Goal: Find contact information: Find contact information

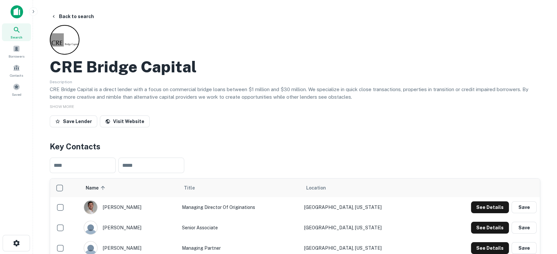
click at [16, 9] on img at bounding box center [17, 11] width 13 height 13
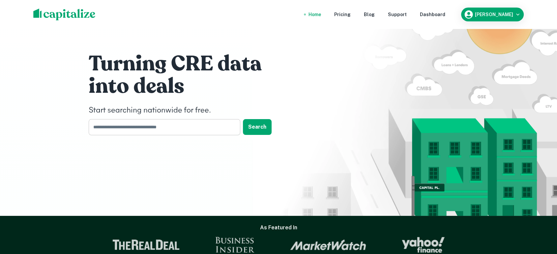
click at [171, 132] on input "text" at bounding box center [162, 127] width 147 height 16
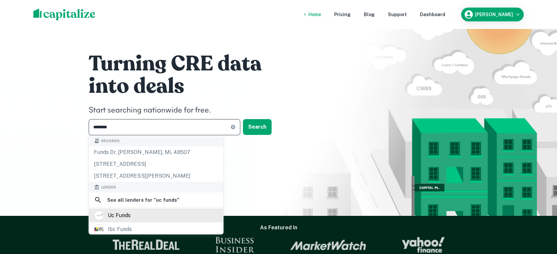
type input "********"
click at [125, 217] on div "uc funds" at bounding box center [119, 216] width 23 height 10
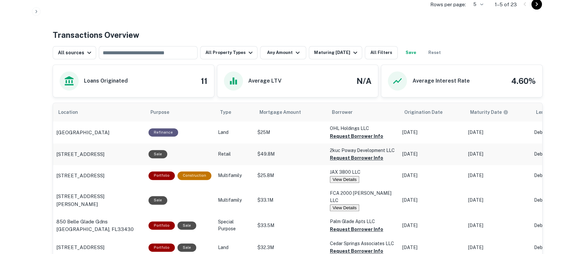
scroll to position [292, 0]
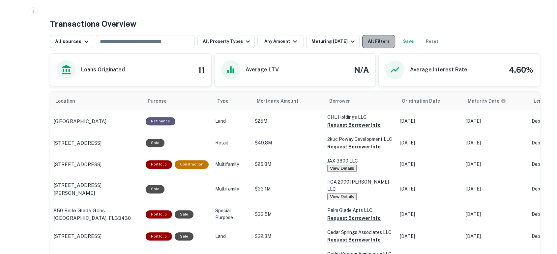
click at [383, 48] on button "All Filters" at bounding box center [378, 41] width 33 height 13
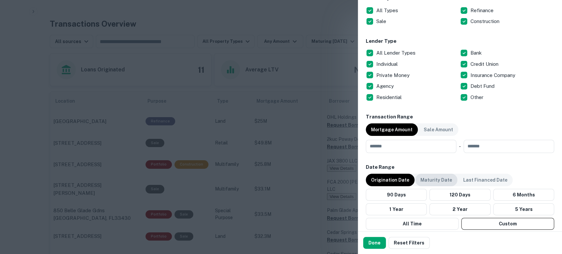
scroll to position [244, 0]
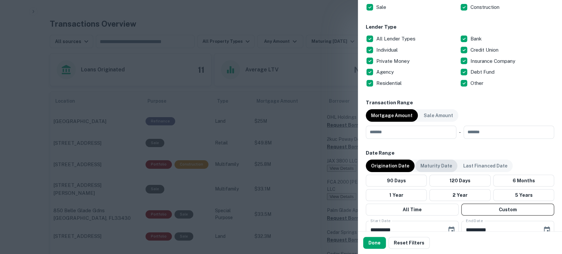
click at [434, 163] on p "Maturity Date" at bounding box center [437, 165] width 32 height 7
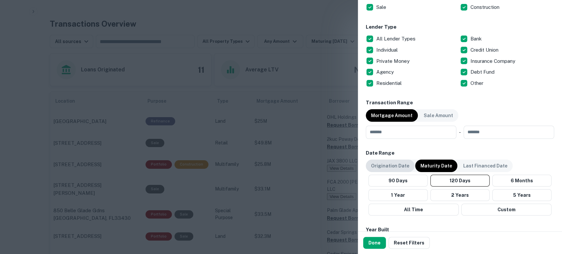
click at [395, 165] on p "Origination Date" at bounding box center [390, 165] width 38 height 7
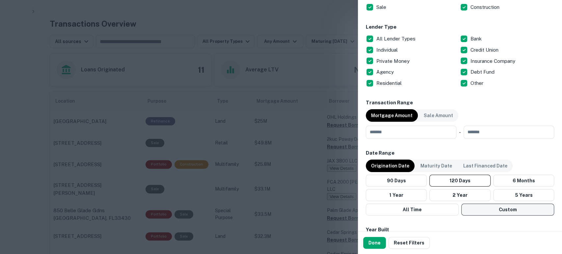
click at [493, 212] on button "Custom" at bounding box center [507, 210] width 93 height 12
click at [450, 225] on button "Choose date, selected date is Apr 17, 2025" at bounding box center [451, 230] width 13 height 13
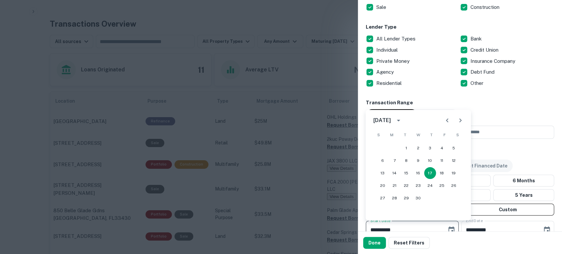
click at [402, 119] on icon "calendar view is open, switch to year view" at bounding box center [399, 121] width 8 height 8
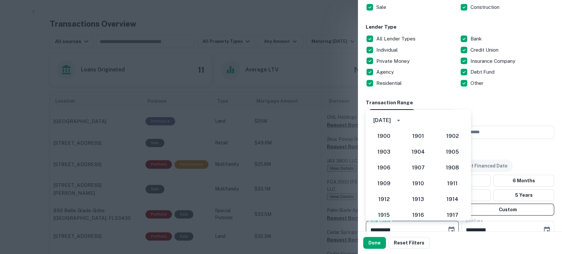
scroll to position [572, 0]
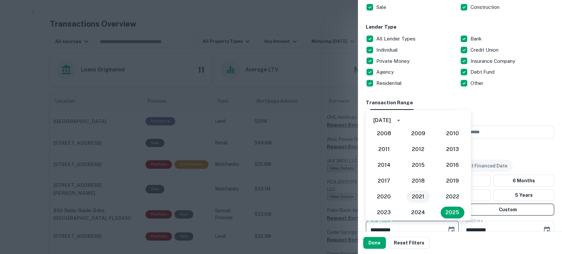
click at [420, 196] on button "2021" at bounding box center [418, 197] width 24 height 12
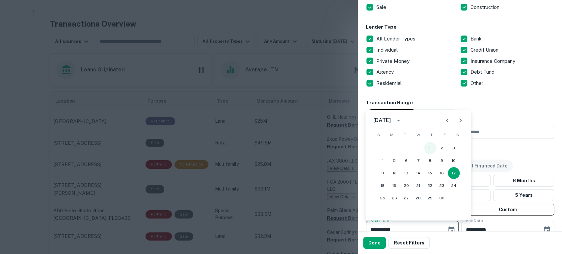
click at [433, 146] on button "1" at bounding box center [430, 148] width 12 height 12
type input "**********"
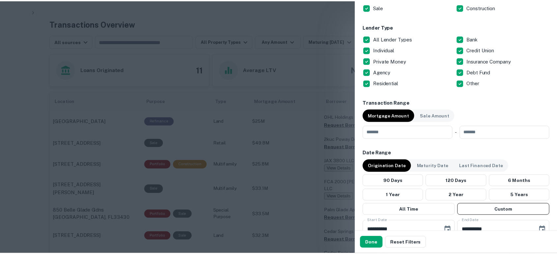
scroll to position [248, 0]
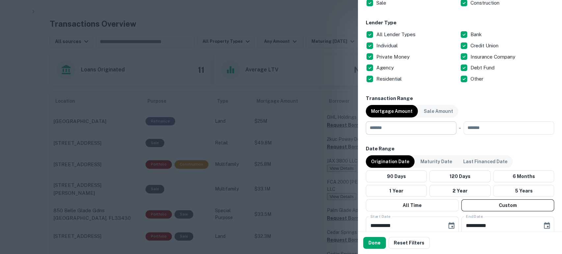
click at [402, 130] on input "number" at bounding box center [409, 128] width 86 height 13
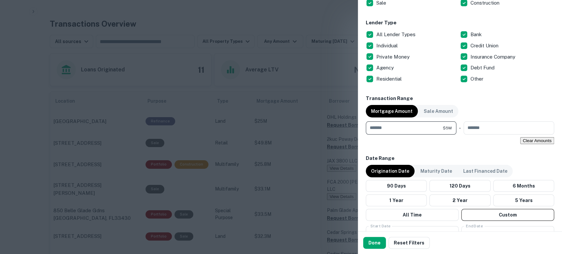
type input "*******"
click at [372, 245] on button "Done" at bounding box center [374, 243] width 23 height 12
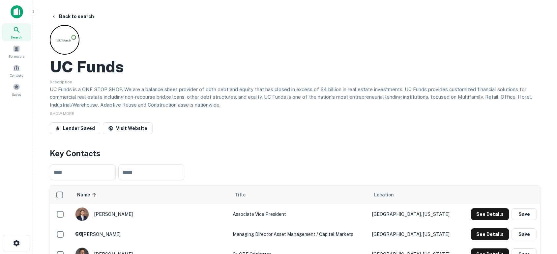
click at [16, 11] on img at bounding box center [17, 11] width 13 height 13
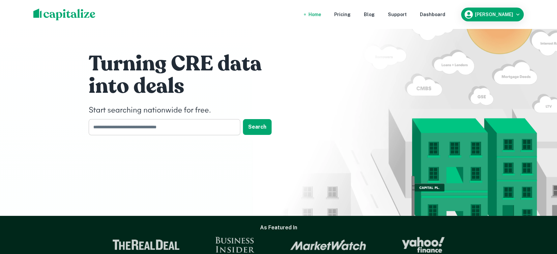
click at [162, 125] on input "text" at bounding box center [162, 127] width 147 height 16
type input "*"
type input "*****"
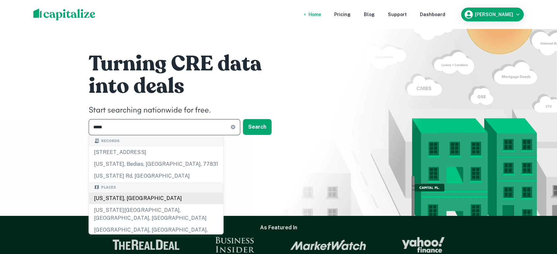
click at [134, 201] on div "Texas, USA" at bounding box center [156, 199] width 134 height 12
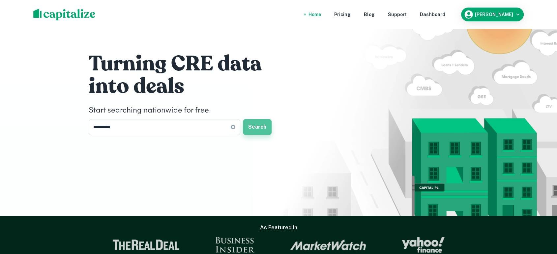
click at [255, 125] on button "Search" at bounding box center [257, 127] width 29 height 16
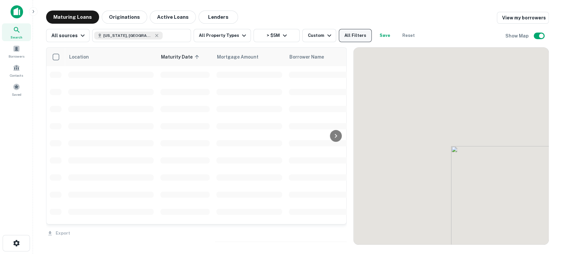
click at [348, 35] on button "All Filters" at bounding box center [355, 35] width 33 height 13
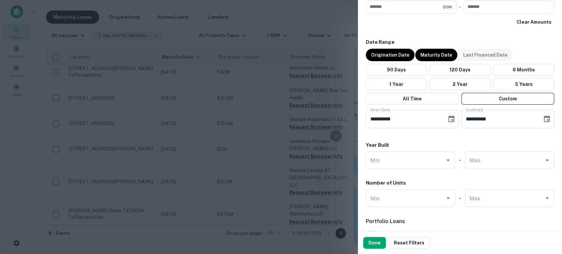
scroll to position [390, 0]
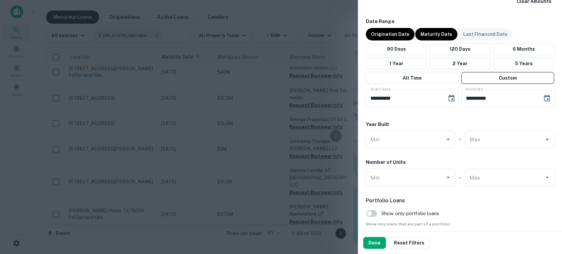
click at [391, 33] on p "Origination Date" at bounding box center [390, 34] width 38 height 7
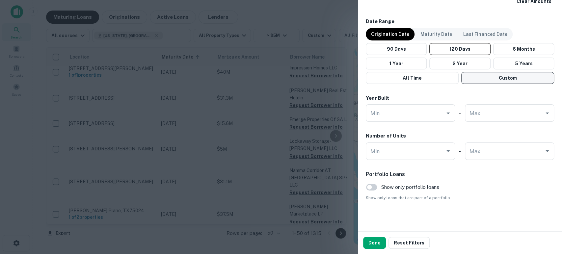
click at [487, 76] on button "Custom" at bounding box center [507, 78] width 93 height 12
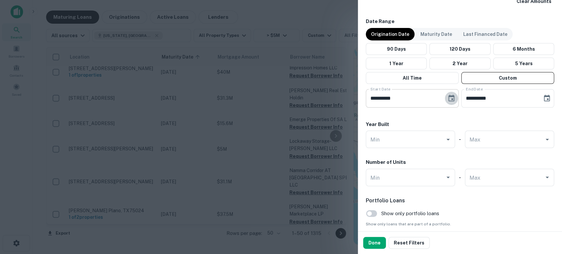
click at [446, 103] on button "Choose date, selected date is Apr 17, 2025" at bounding box center [451, 98] width 13 height 13
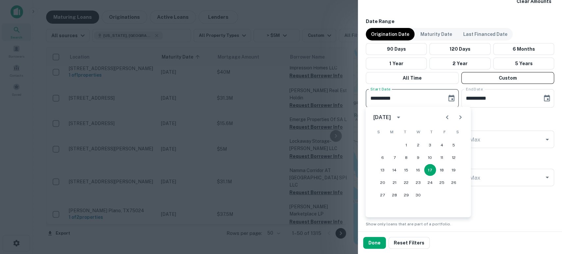
click at [400, 118] on icon "calendar view is open, switch to year view" at bounding box center [398, 118] width 3 height 2
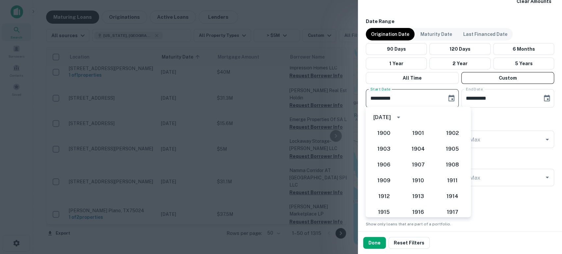
scroll to position [572, 0]
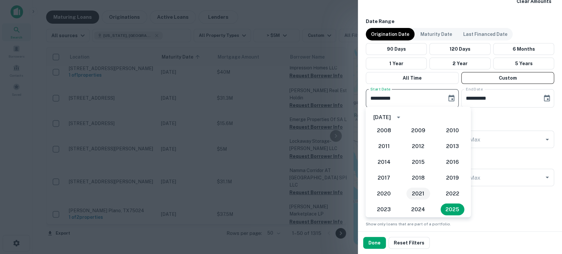
click at [416, 190] on button "2021" at bounding box center [418, 194] width 24 height 12
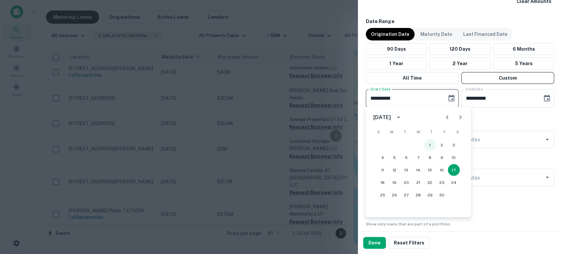
click at [430, 146] on button "1" at bounding box center [430, 145] width 12 height 12
type input "**********"
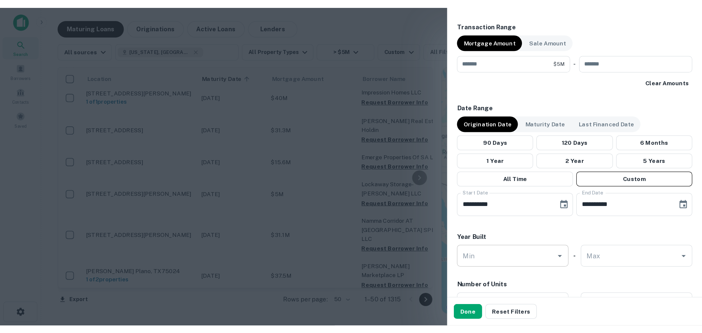
scroll to position [292, 0]
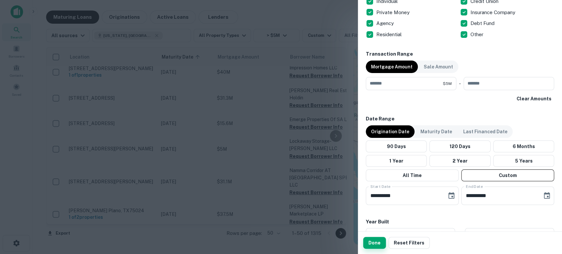
click at [372, 244] on button "Done" at bounding box center [374, 243] width 23 height 12
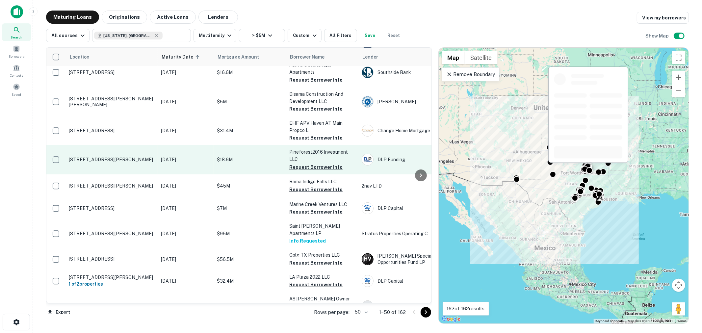
scroll to position [97, 0]
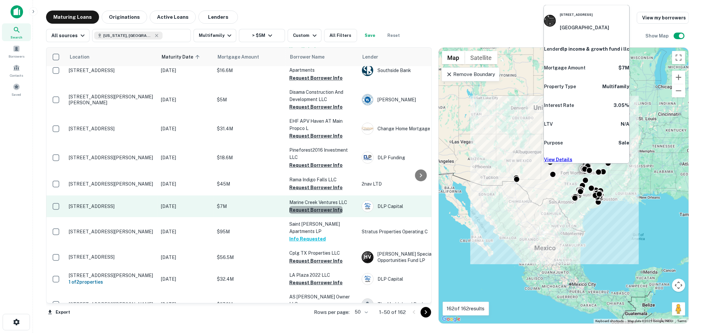
click at [318, 206] on button "Request Borrower Info" at bounding box center [315, 210] width 53 height 8
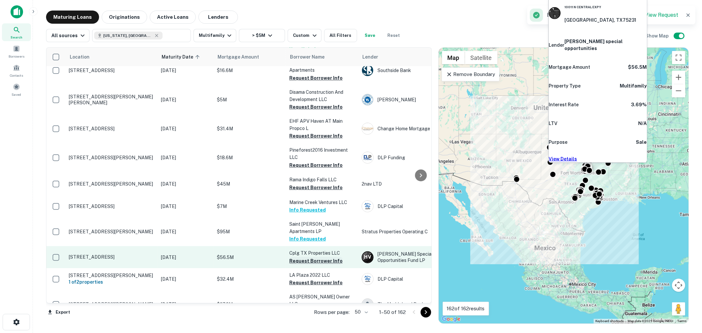
click at [316, 254] on button "Request Borrower Info" at bounding box center [315, 261] width 53 height 8
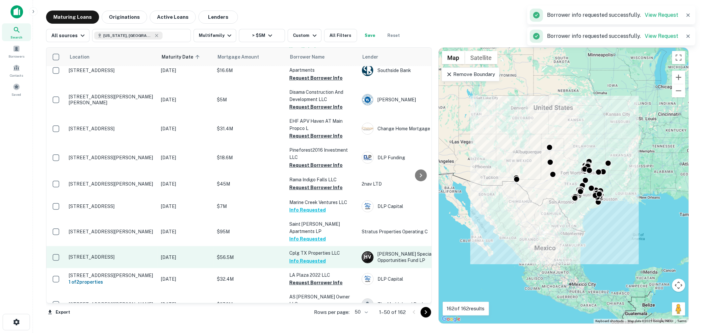
scroll to position [146, 0]
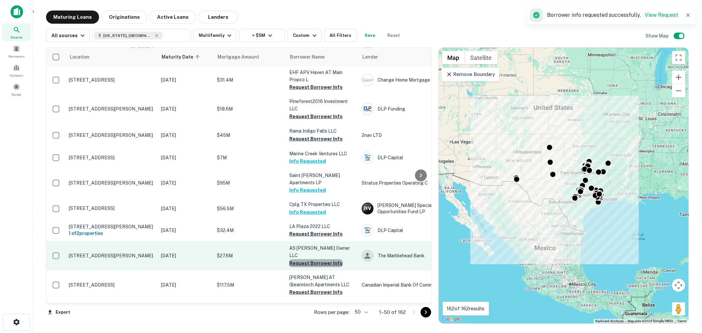
click at [322, 254] on button "Request Borrower Info" at bounding box center [315, 263] width 53 height 8
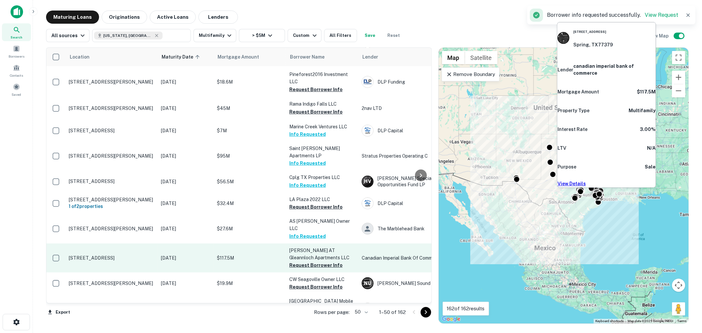
scroll to position [195, 0]
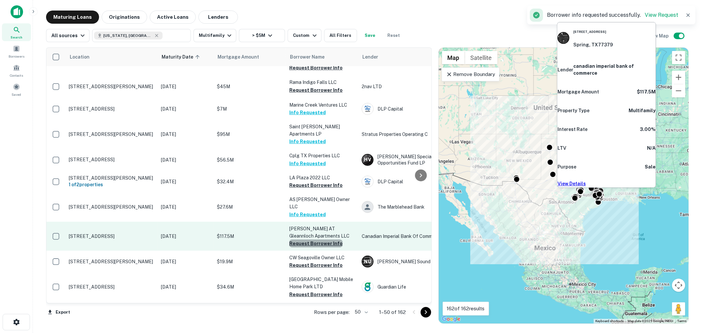
click at [320, 240] on button "Request Borrower Info" at bounding box center [315, 244] width 53 height 8
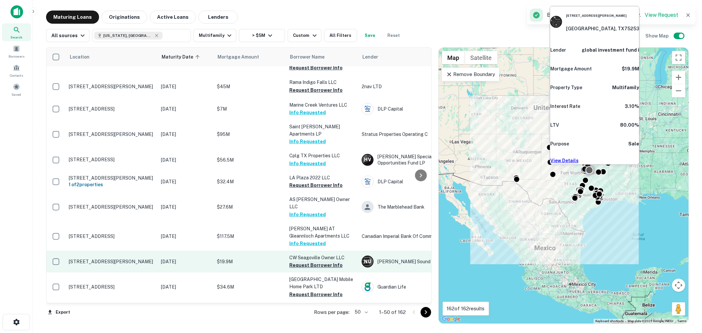
scroll to position [244, 0]
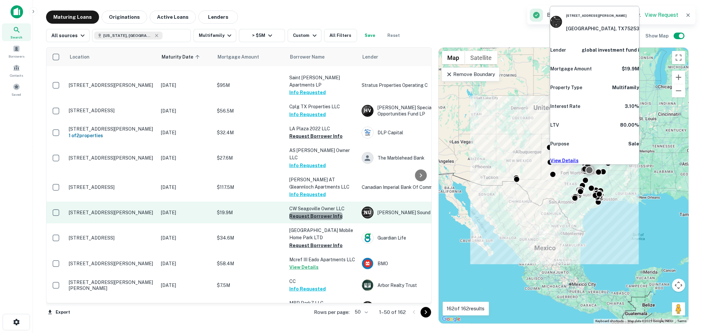
click at [318, 212] on button "Request Borrower Info" at bounding box center [315, 216] width 53 height 8
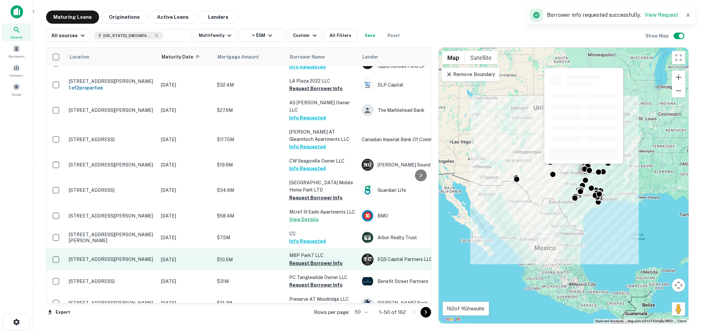
scroll to position [292, 0]
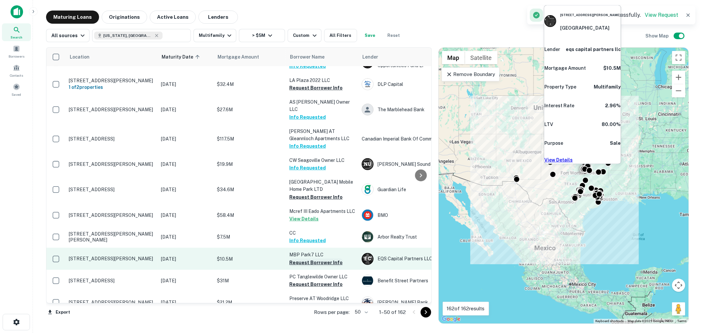
click at [310, 254] on button "Request Borrower Info" at bounding box center [315, 263] width 53 height 8
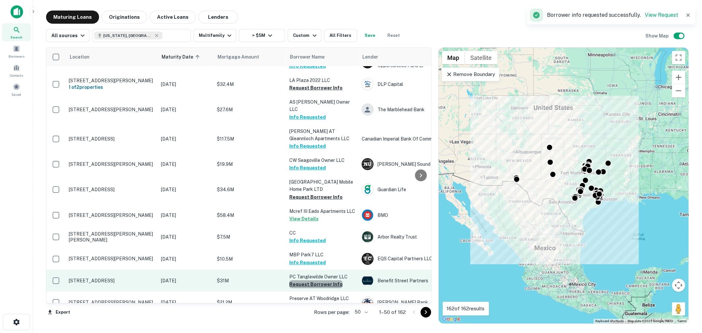
click at [317, 254] on button "Request Borrower Info" at bounding box center [315, 285] width 53 height 8
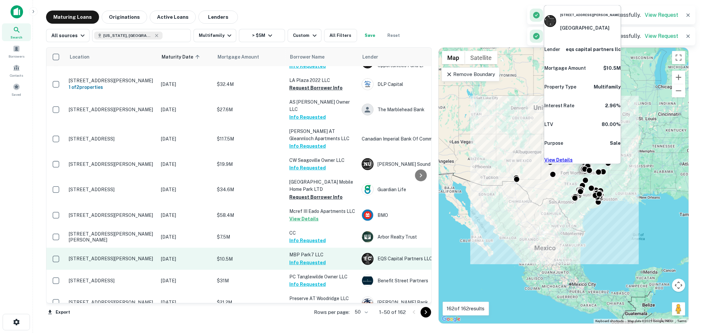
scroll to position [341, 0]
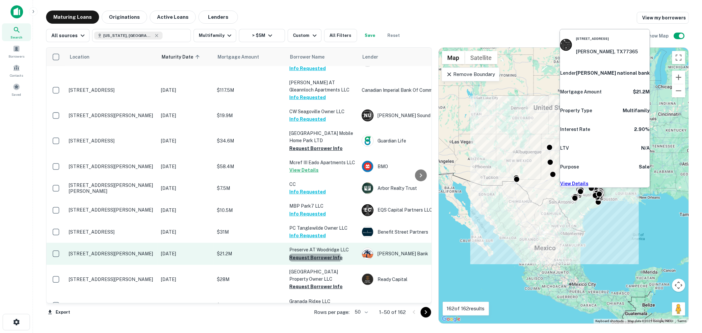
click at [315, 254] on button "Request Borrower Info" at bounding box center [315, 258] width 53 height 8
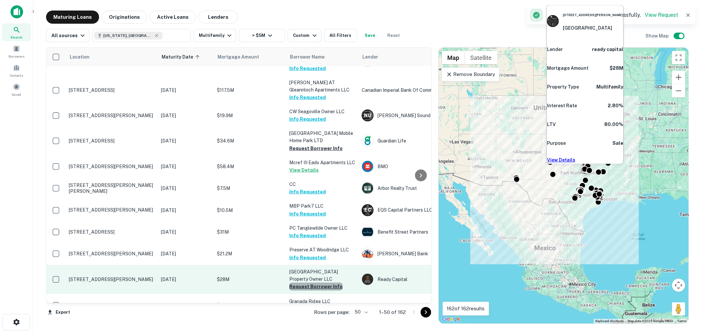
click at [318, 254] on button "Request Borrower Info" at bounding box center [315, 287] width 53 height 8
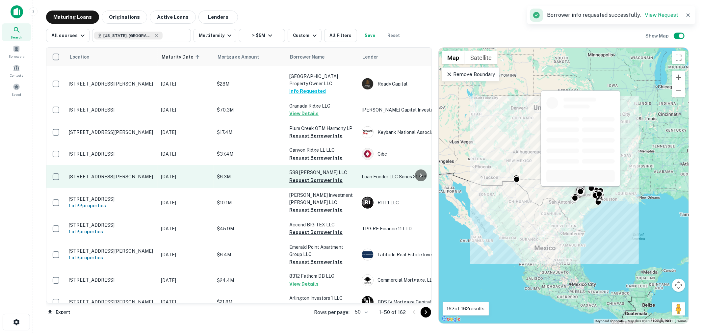
scroll to position [585, 0]
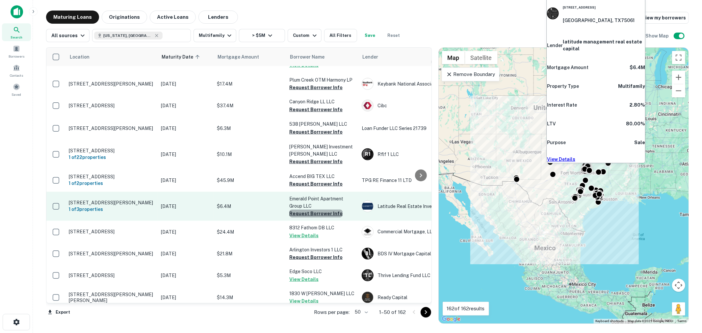
click at [320, 210] on button "Request Borrower Info" at bounding box center [315, 214] width 53 height 8
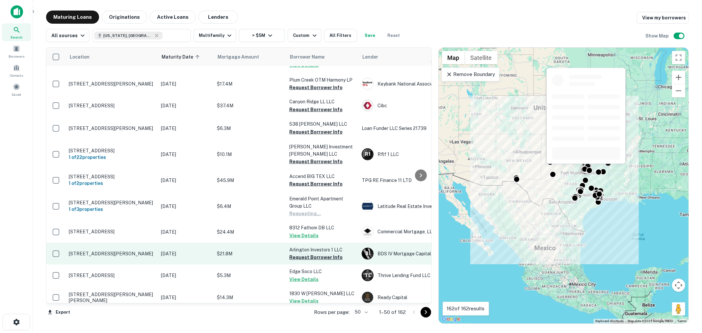
click at [330, 254] on button "Request Borrower Info" at bounding box center [315, 258] width 53 height 8
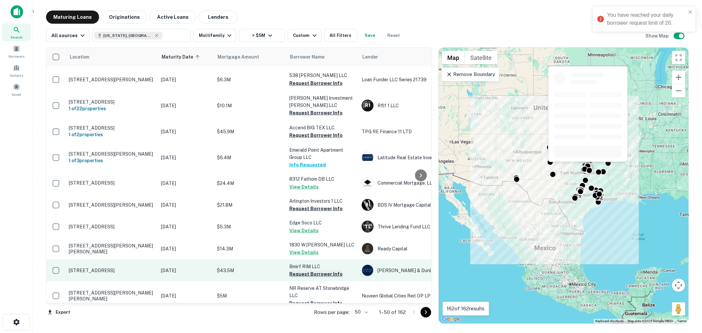
scroll to position [683, 0]
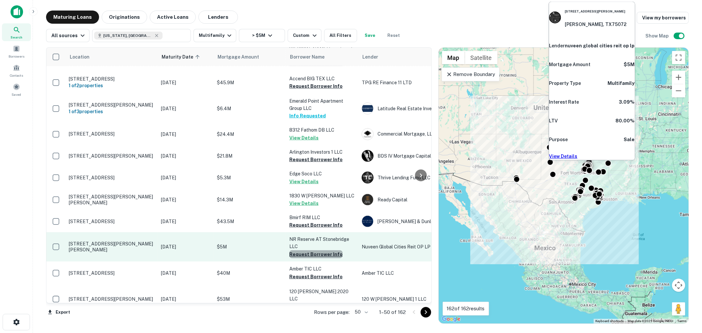
click at [318, 251] on button "Request Borrower Info" at bounding box center [315, 255] width 53 height 8
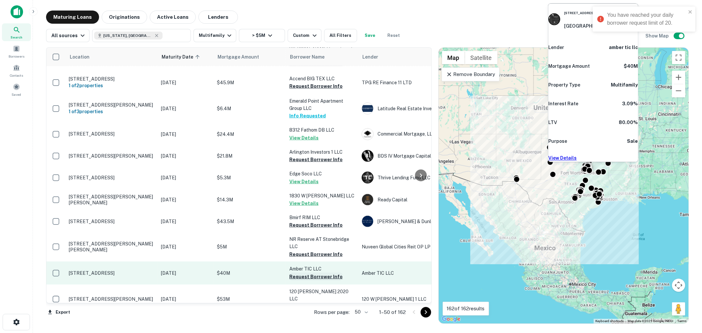
click at [321, 254] on button "Request Borrower Info" at bounding box center [315, 277] width 53 height 8
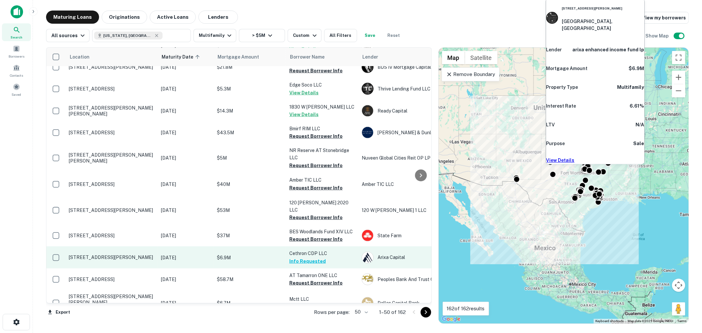
scroll to position [780, 0]
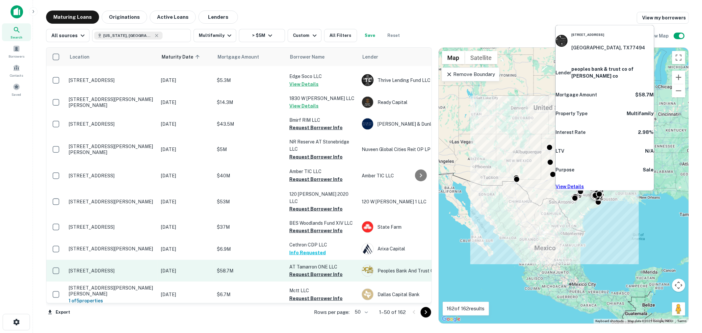
click at [313, 254] on p "AT Tamarron ONE LLC" at bounding box center [322, 266] width 66 height 7
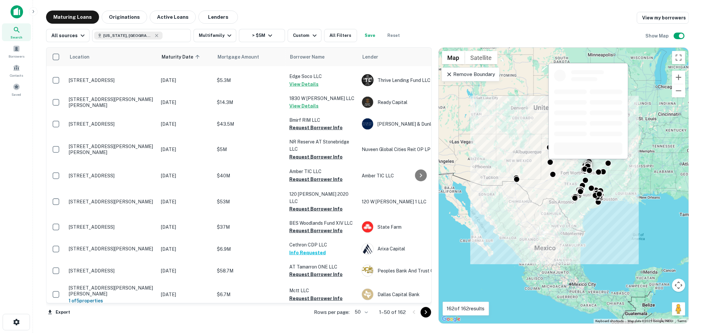
scroll to position [829, 0]
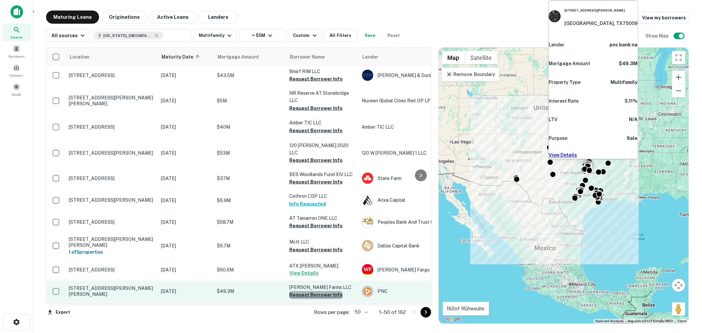
click at [325, 254] on button "Request Borrower Info" at bounding box center [315, 295] width 53 height 8
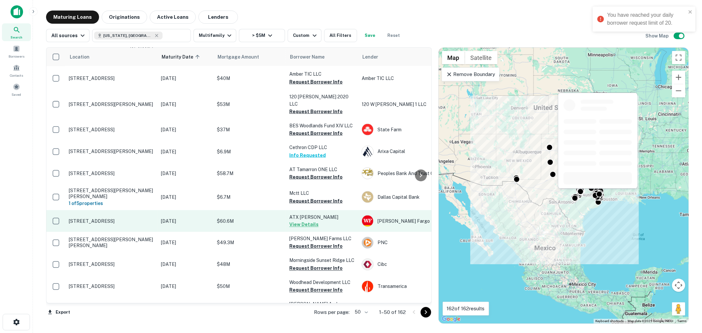
scroll to position [927, 0]
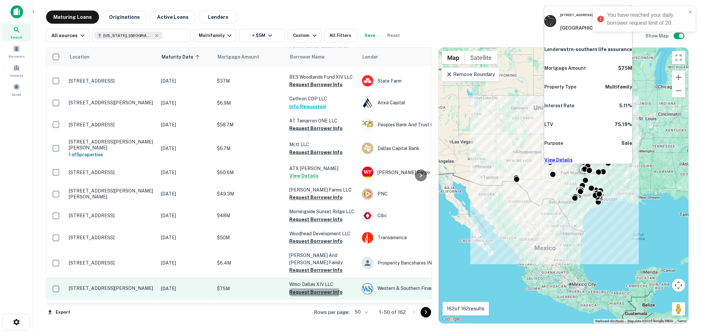
click at [314, 254] on button "Request Borrower Info" at bounding box center [315, 293] width 53 height 8
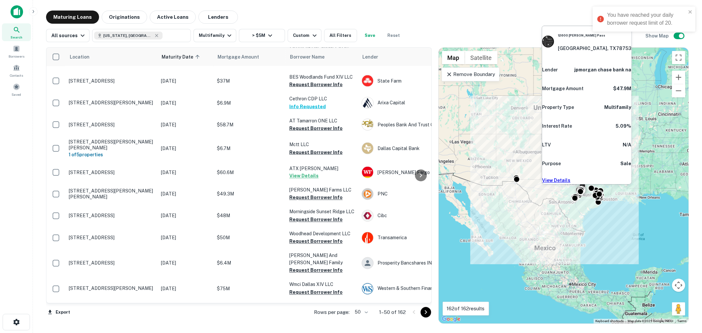
scroll to position [950, 0]
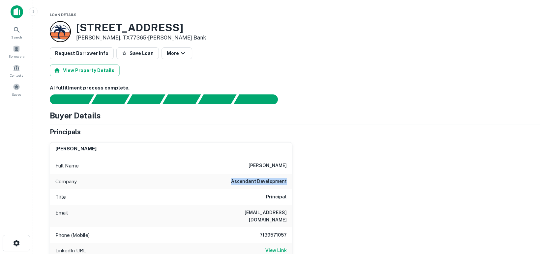
drag, startPoint x: 234, startPoint y: 181, endPoint x: 286, endPoint y: 179, distance: 51.4
click at [286, 179] on h6 "ascendant development" at bounding box center [259, 182] width 56 height 8
copy h6 "ascendant development"
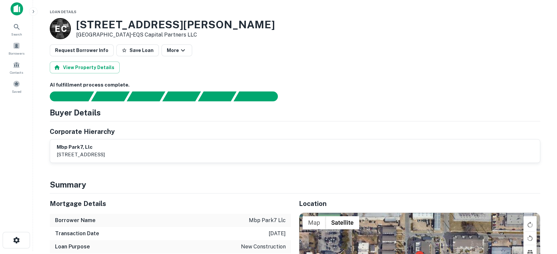
scroll to position [49, 0]
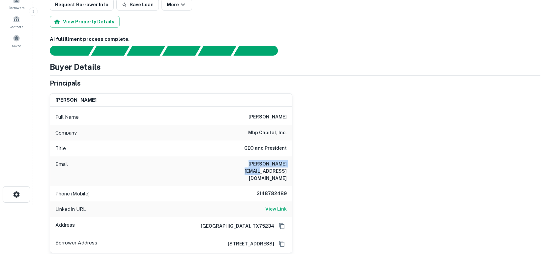
drag, startPoint x: 235, startPoint y: 166, endPoint x: 288, endPoint y: 158, distance: 52.9
click at [288, 158] on div "Email [PERSON_NAME][EMAIL_ADDRESS][DOMAIN_NAME]" at bounding box center [171, 171] width 242 height 30
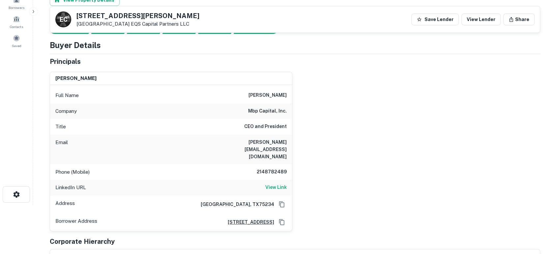
drag, startPoint x: 439, startPoint y: 192, endPoint x: 373, endPoint y: 161, distance: 72.3
click at [438, 192] on div "michael phillips Full Name michael phillips Company mbp capital, inc. Title CEO…" at bounding box center [291, 149] width 495 height 165
drag, startPoint x: 229, startPoint y: 143, endPoint x: 300, endPoint y: 143, distance: 70.5
click at [300, 143] on div "michael phillips Full Name michael phillips Company mbp capital, inc. Title CEO…" at bounding box center [291, 149] width 495 height 165
copy h6 "mike@mbpcapital.com"
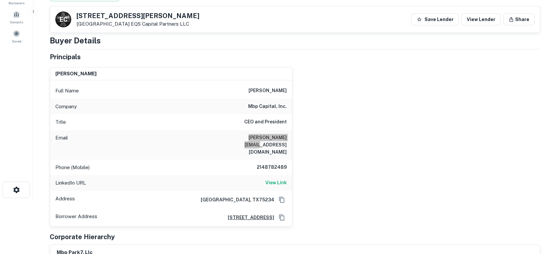
scroll to position [0, 0]
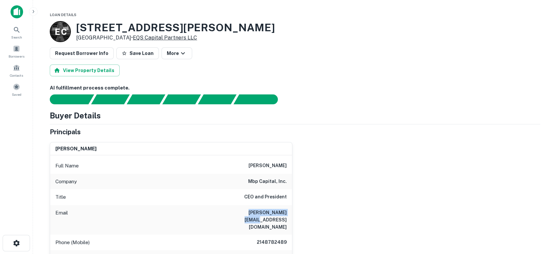
click at [174, 37] on link "EQS Capital Partners LLC" at bounding box center [165, 38] width 64 height 6
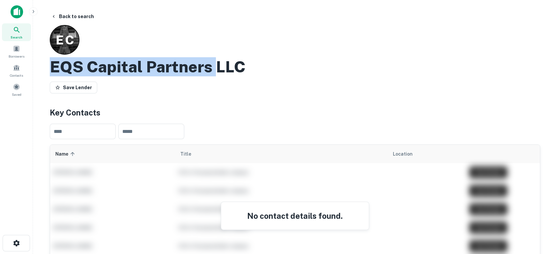
drag, startPoint x: 53, startPoint y: 65, endPoint x: 218, endPoint y: 68, distance: 165.7
click at [218, 68] on h2 "EQS Capital Partners LLC" at bounding box center [148, 66] width 196 height 19
copy h2 "EQS Capital Partners"
click at [394, 147] on div "Key Contacts ​ ​ Name sorted ascending Title Location john doe CEO of the place…" at bounding box center [295, 191] width 490 height 168
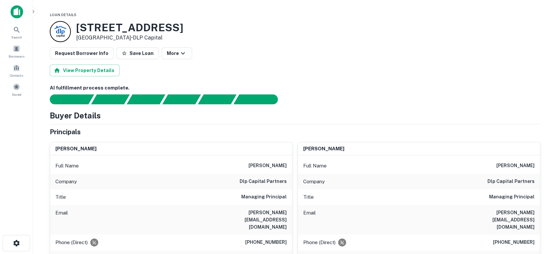
scroll to position [49, 0]
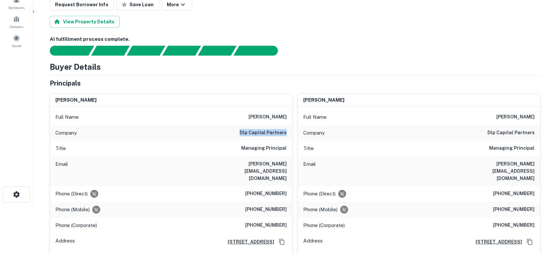
drag, startPoint x: 228, startPoint y: 136, endPoint x: 286, endPoint y: 131, distance: 58.5
click at [286, 131] on div "Company dlp capital partners" at bounding box center [171, 133] width 242 height 16
copy h6 "dlp capital partners"
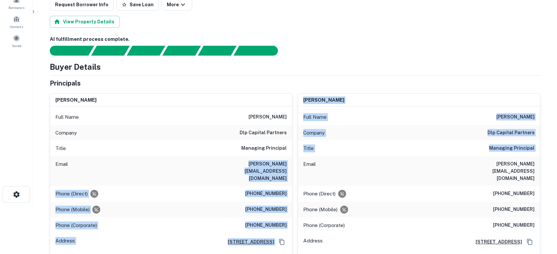
drag, startPoint x: 232, startPoint y: 163, endPoint x: 297, endPoint y: 164, distance: 64.9
drag, startPoint x: 276, startPoint y: 163, endPoint x: 219, endPoint y: 164, distance: 57.6
click at [219, 164] on div "Email barry@dlprealty.com" at bounding box center [171, 171] width 242 height 30
click at [221, 164] on div "Email barry@dlprealty.com" at bounding box center [171, 171] width 242 height 30
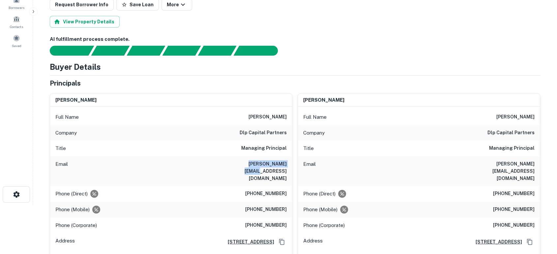
drag, startPoint x: 286, startPoint y: 164, endPoint x: 290, endPoint y: 163, distance: 3.4
click at [290, 163] on div "Email barry@dlprealty.com" at bounding box center [171, 171] width 242 height 30
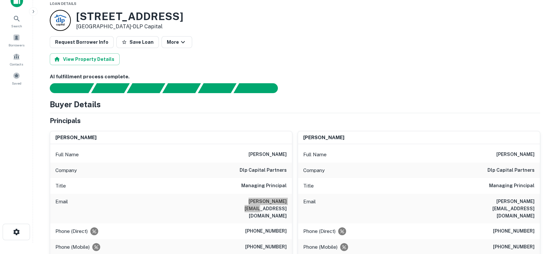
scroll to position [0, 0]
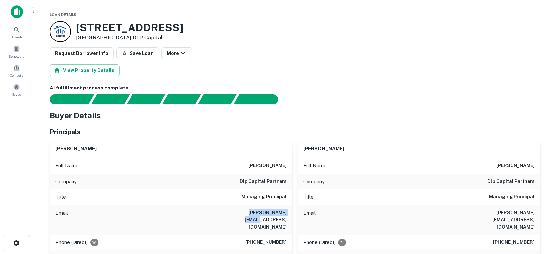
click at [145, 39] on link "DLP Capital" at bounding box center [148, 38] width 30 height 6
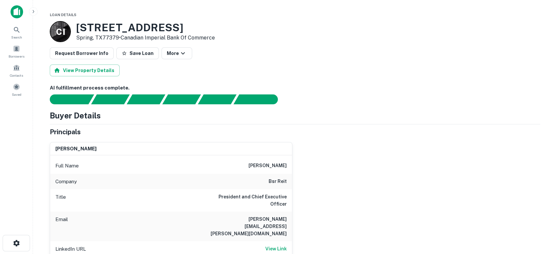
scroll to position [49, 0]
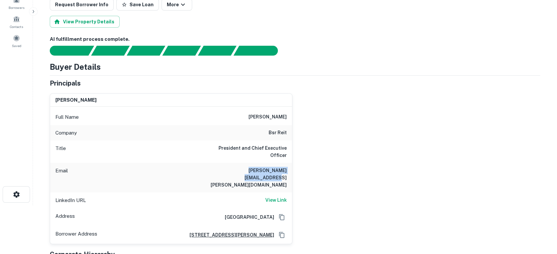
drag, startPoint x: 225, startPoint y: 168, endPoint x: 290, endPoint y: 171, distance: 65.3
click at [290, 171] on div "Email [PERSON_NAME][EMAIL_ADDRESS][PERSON_NAME][DOMAIN_NAME]" at bounding box center [171, 178] width 242 height 30
copy h6 "[PERSON_NAME][EMAIL_ADDRESS][PERSON_NAME][DOMAIN_NAME]"
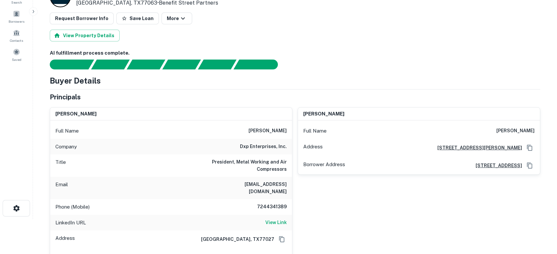
scroll to position [49, 0]
